Goal: Find specific page/section: Find specific page/section

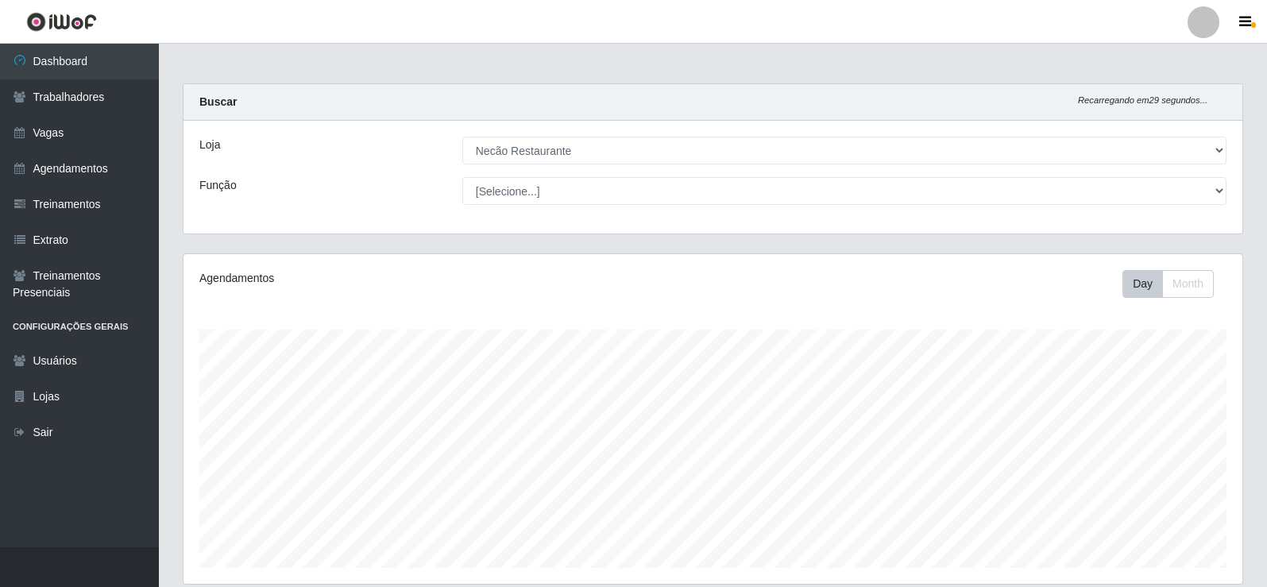
select select "334"
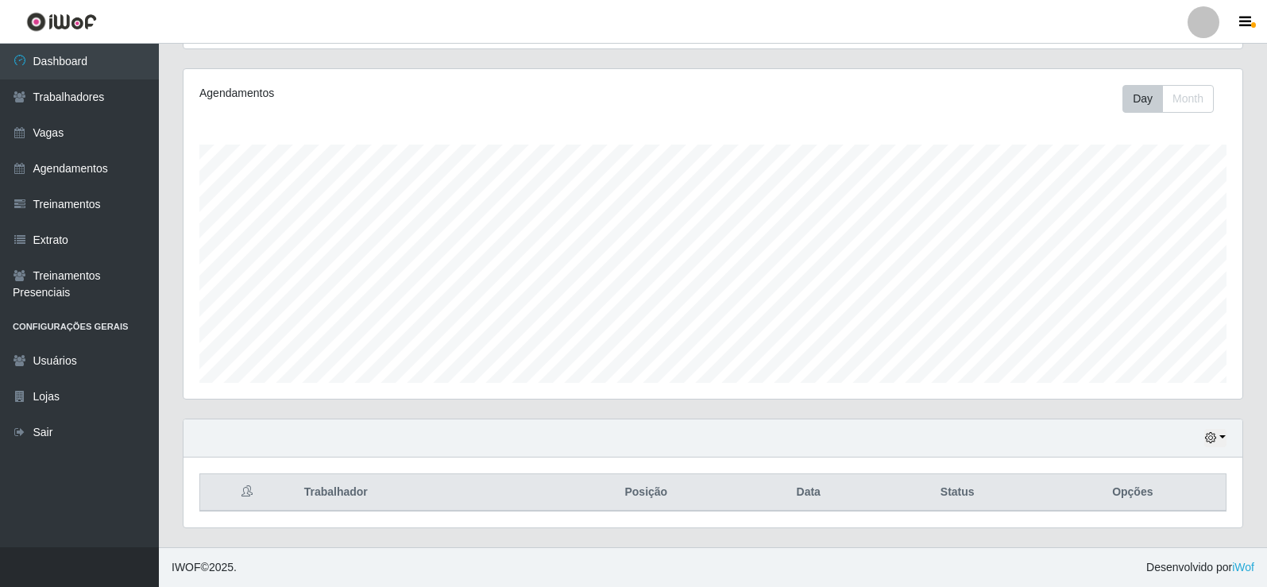
scroll to position [330, 1059]
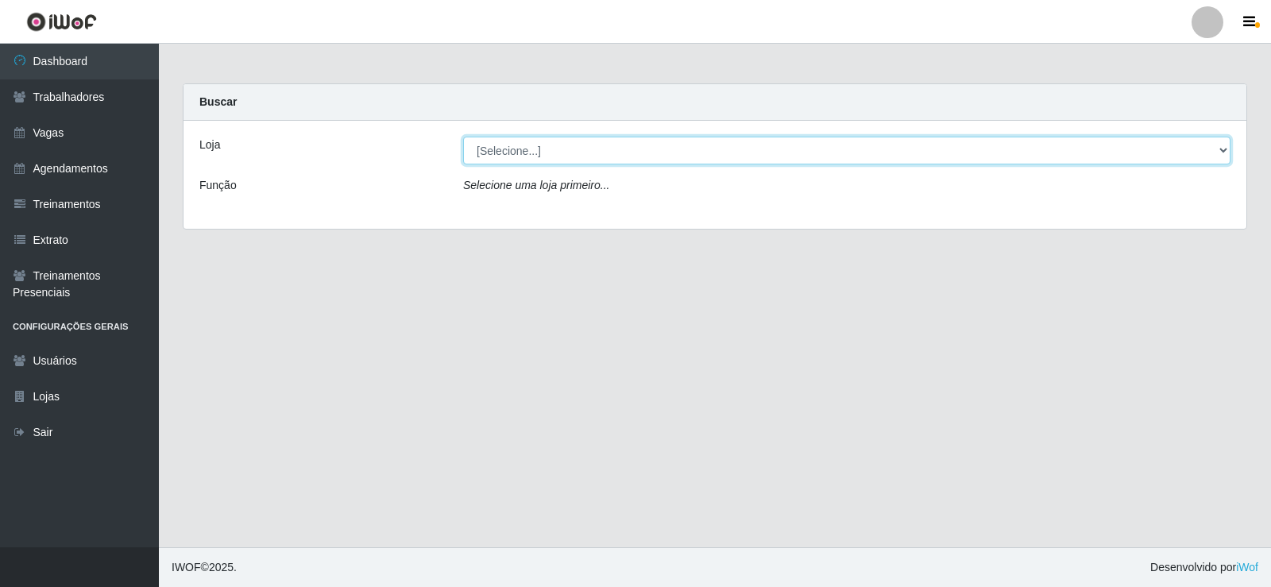
click at [540, 150] on select "[Selecione...] Necão Restaurante" at bounding box center [847, 151] width 768 height 28
select select "334"
click at [463, 137] on select "[Selecione...] Necão Restaurante" at bounding box center [847, 151] width 768 height 28
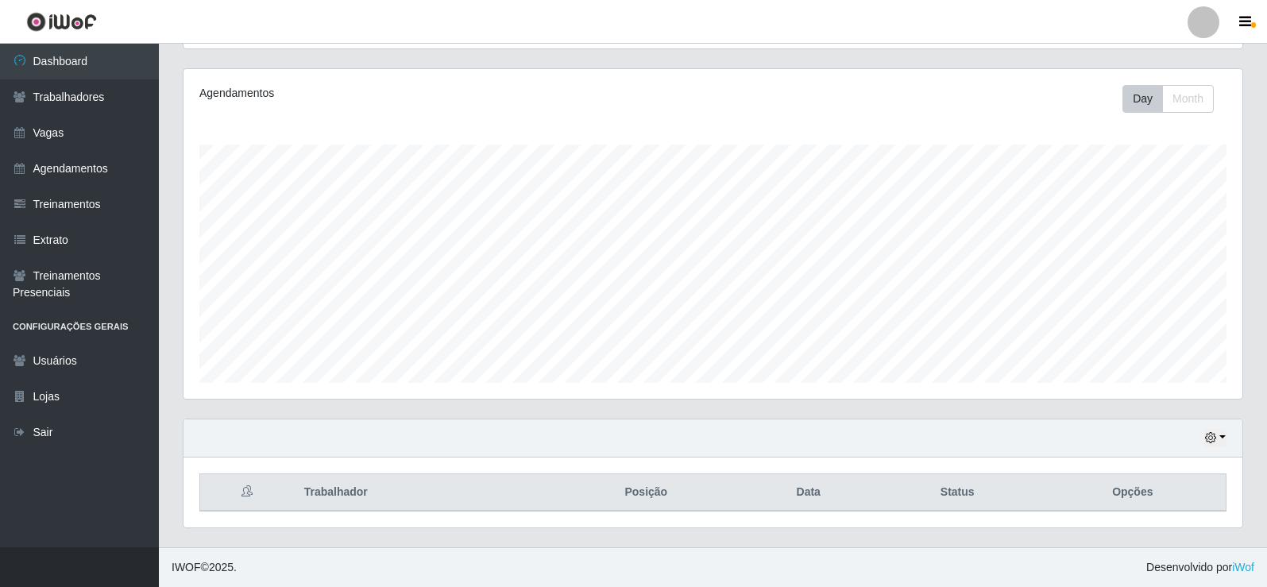
scroll to position [794207, 793478]
